Goal: Task Accomplishment & Management: Complete application form

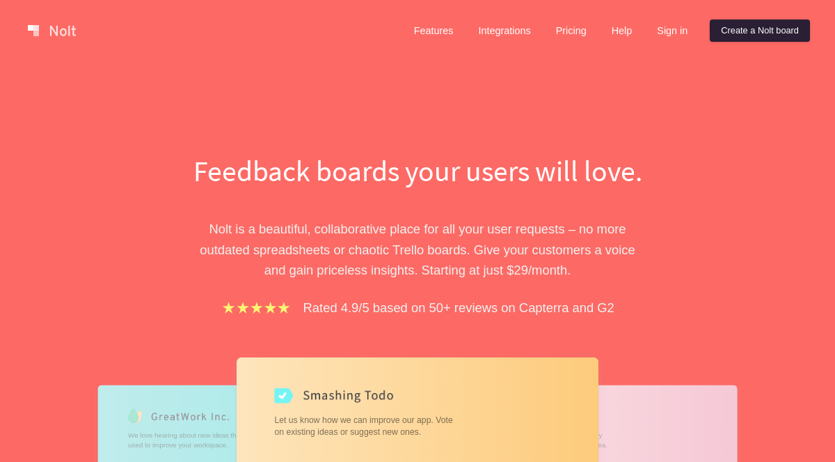
click at [762, 35] on link "Create a Nolt board" at bounding box center [760, 30] width 100 height 22
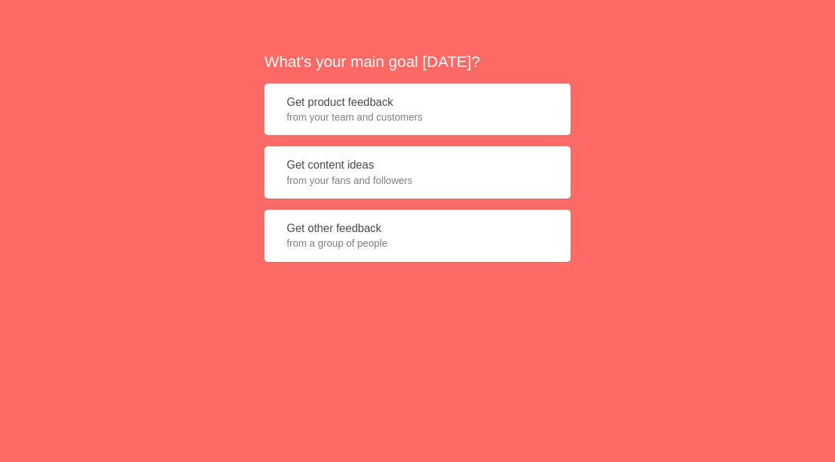
click at [464, 165] on button "Get content ideas from your fans and followers" at bounding box center [418, 172] width 306 height 52
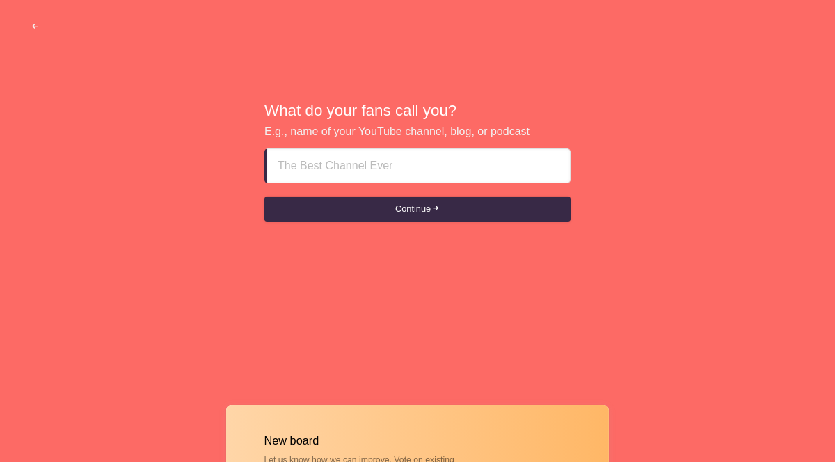
click at [478, 160] on input at bounding box center [418, 165] width 281 height 33
type input "THAT1pastry"
click at [394, 212] on button "Continue" at bounding box center [418, 208] width 306 height 25
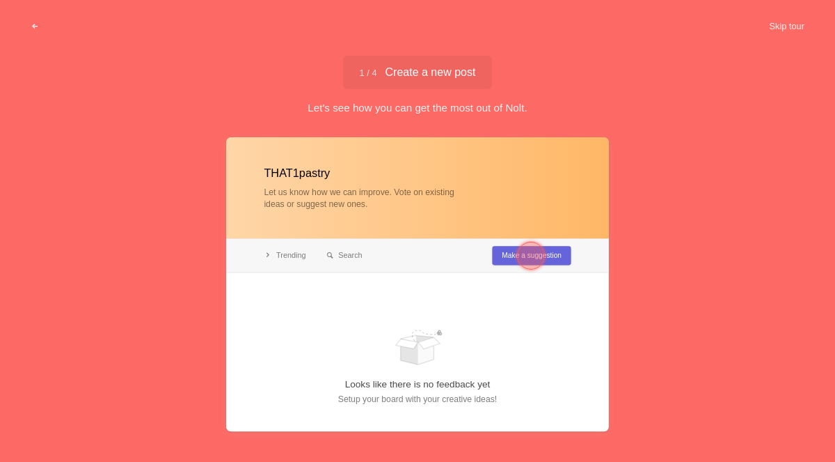
click at [507, 266] on div at bounding box center [531, 255] width 50 height 50
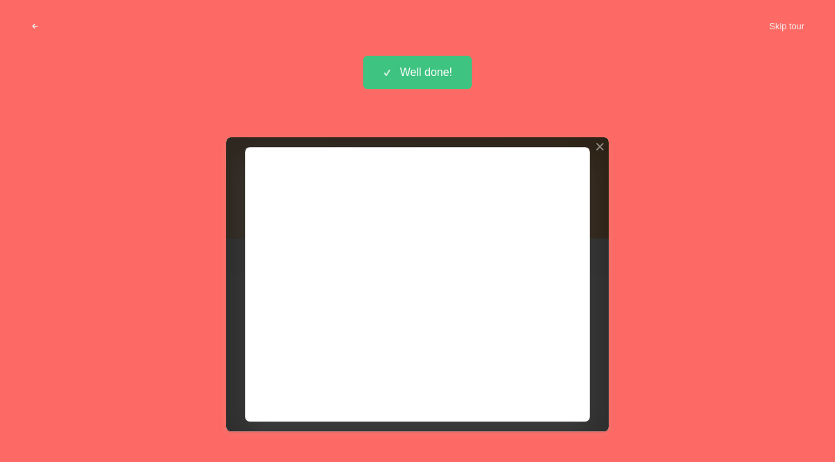
click at [458, 70] on div "Well done!" at bounding box center [417, 72] width 109 height 33
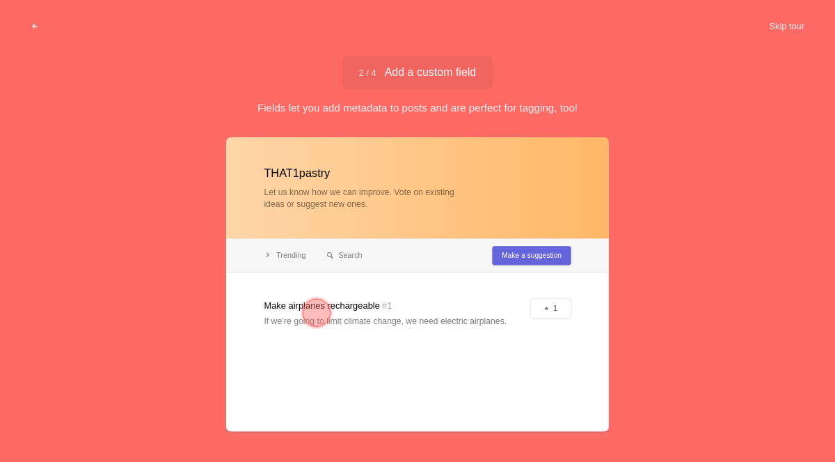
click at [466, 63] on div "2 / 4 Add a custom field Add a custom field" at bounding box center [418, 72] width 151 height 33
click at [457, 310] on div at bounding box center [417, 284] width 383 height 294
click at [538, 258] on div at bounding box center [417, 284] width 383 height 294
click at [496, 84] on div "2 / 4 Add a custom field Add a custom field Fields let you add metadata to post…" at bounding box center [417, 85] width 835 height 59
click at [312, 313] on div at bounding box center [317, 313] width 28 height 28
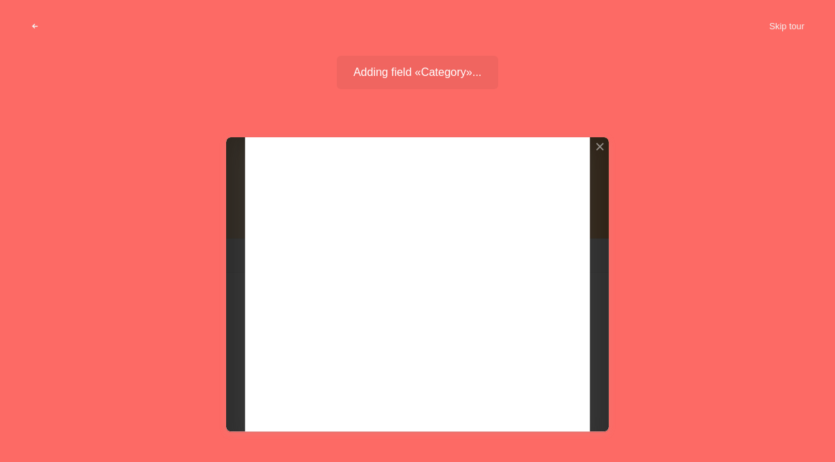
click at [598, 146] on div at bounding box center [600, 147] width 10 height 10
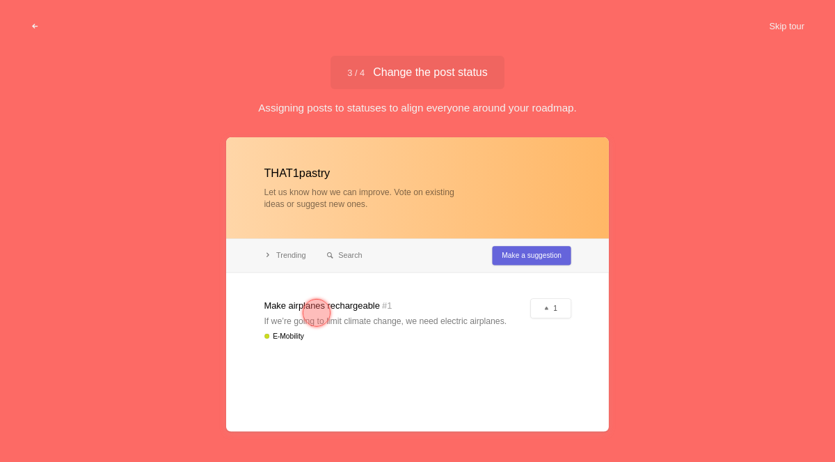
click at [333, 301] on div at bounding box center [317, 313] width 50 height 50
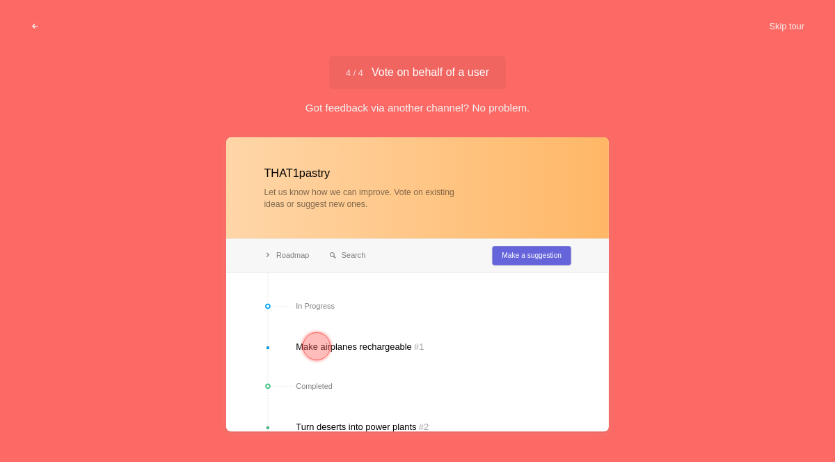
click at [320, 343] on div at bounding box center [317, 346] width 28 height 28
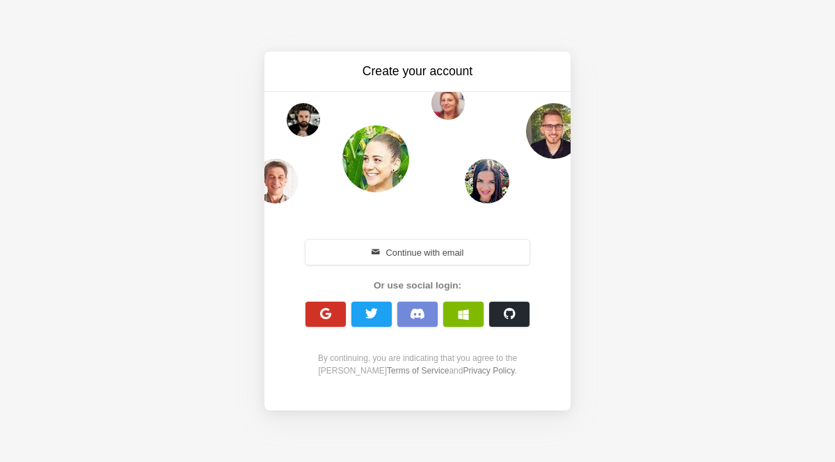
click at [336, 306] on button "button" at bounding box center [326, 313] width 40 height 25
